Goal: Navigation & Orientation: Understand site structure

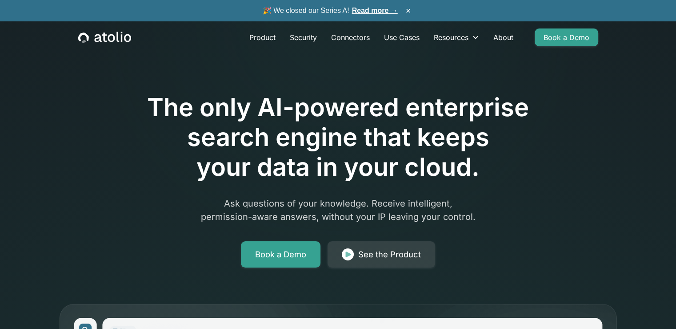
drag, startPoint x: 91, startPoint y: 35, endPoint x: 80, endPoint y: 60, distance: 27.3
click at [75, 64] on div "The only AI-powered enterprise search engine that keeps your data in your cloud…" at bounding box center [338, 326] width 569 height 566
drag, startPoint x: 87, startPoint y: 38, endPoint x: 68, endPoint y: 88, distance: 53.9
click at [68, 88] on div "The only AI-powered enterprise search engine that keeps your data in your cloud…" at bounding box center [338, 326] width 569 height 566
click at [85, 42] on icon "home" at bounding box center [104, 38] width 53 height 12
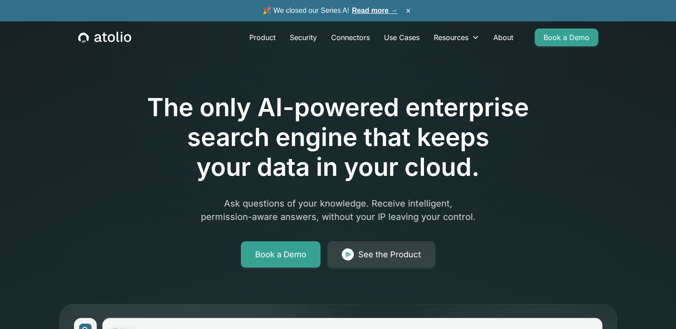
drag, startPoint x: 109, startPoint y: 44, endPoint x: 101, endPoint y: 47, distance: 8.2
click at [101, 47] on div "Product Security Connectors Use Cases Resources Blog Podcast Case Studies Docum…" at bounding box center [339, 37] width 542 height 32
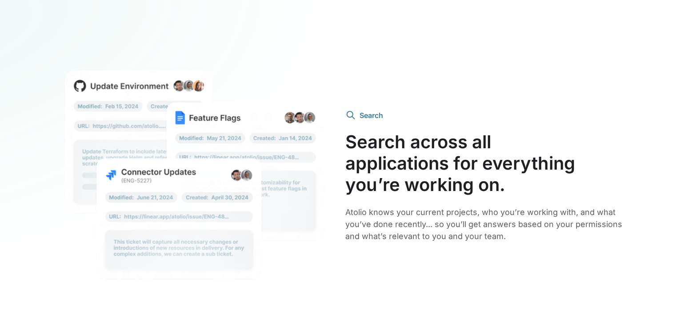
scroll to position [3208, 0]
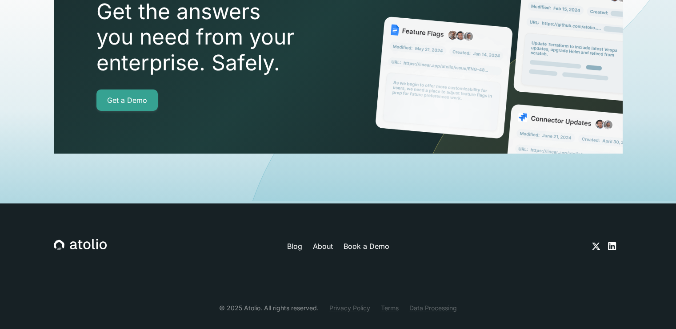
drag, startPoint x: 76, startPoint y: 223, endPoint x: 41, endPoint y: 253, distance: 46.1
click at [41, 255] on div "Blog About Book a Demo © 2025 Atolio. All rights reserved. Privacy Policy Terms…" at bounding box center [338, 275] width 676 height 145
